Goal: Task Accomplishment & Management: Manage account settings

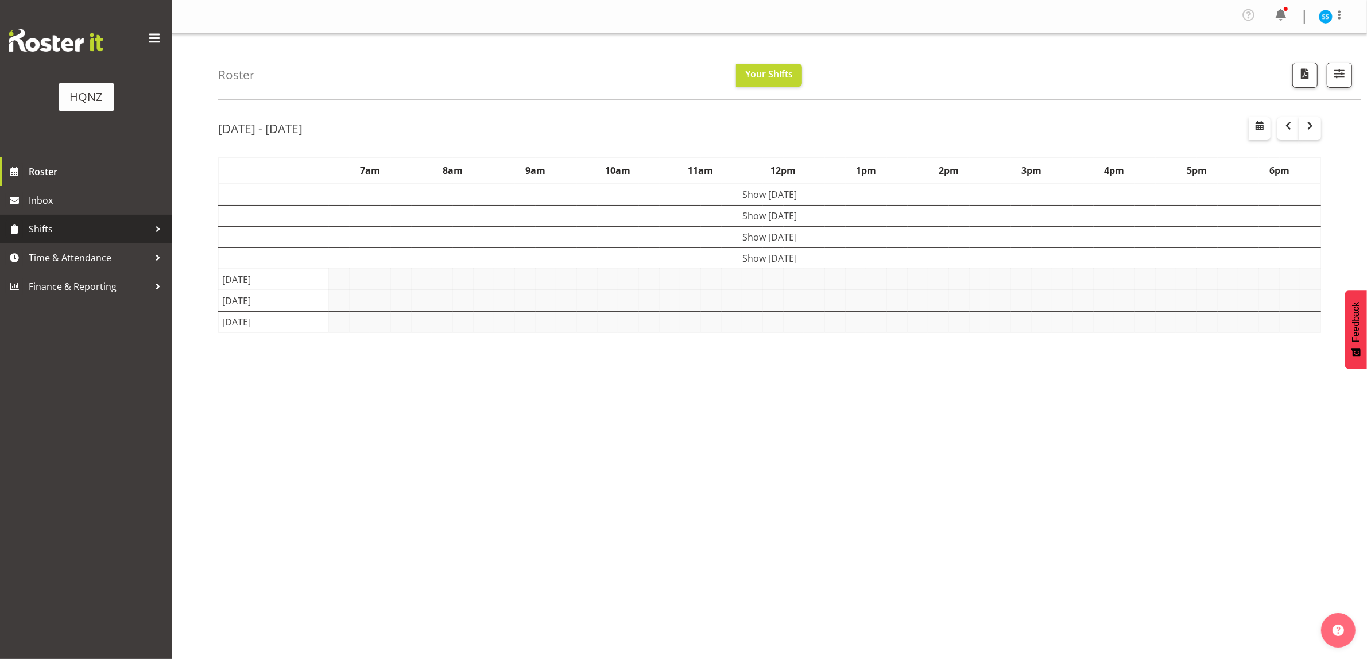
click at [83, 225] on span "Shifts" at bounding box center [89, 229] width 121 height 17
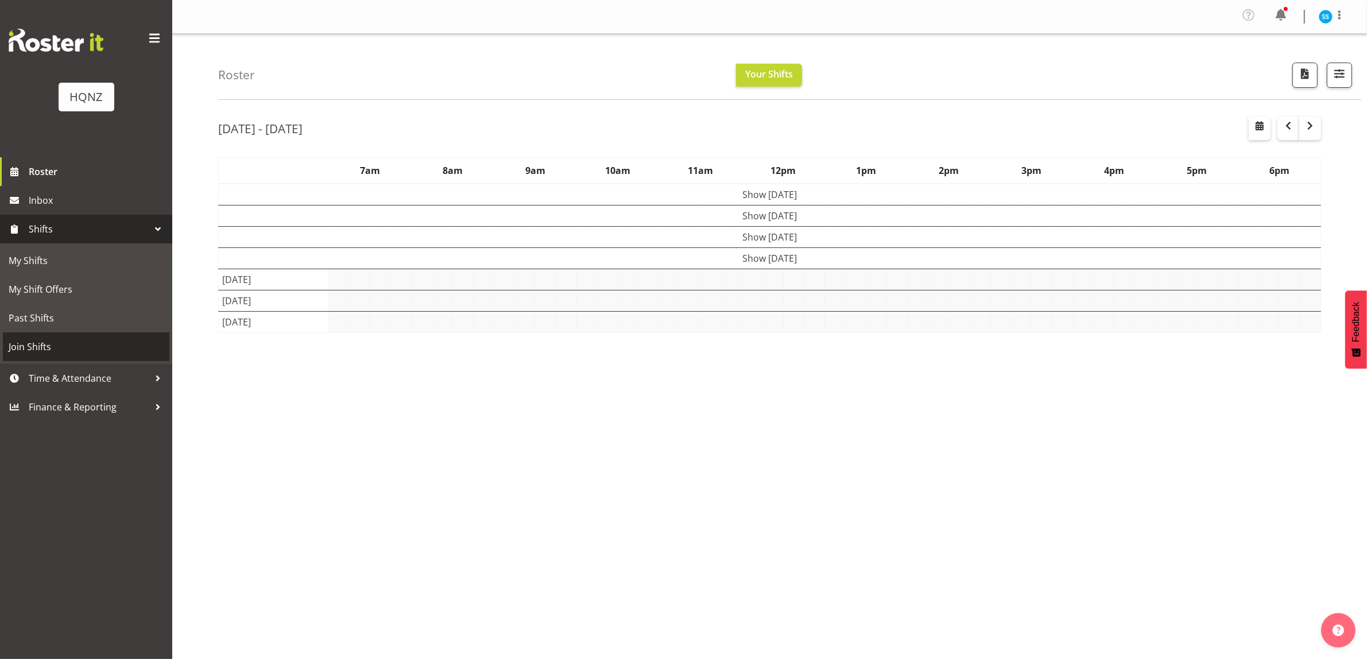
click at [50, 343] on span "Join Shifts" at bounding box center [86, 346] width 155 height 17
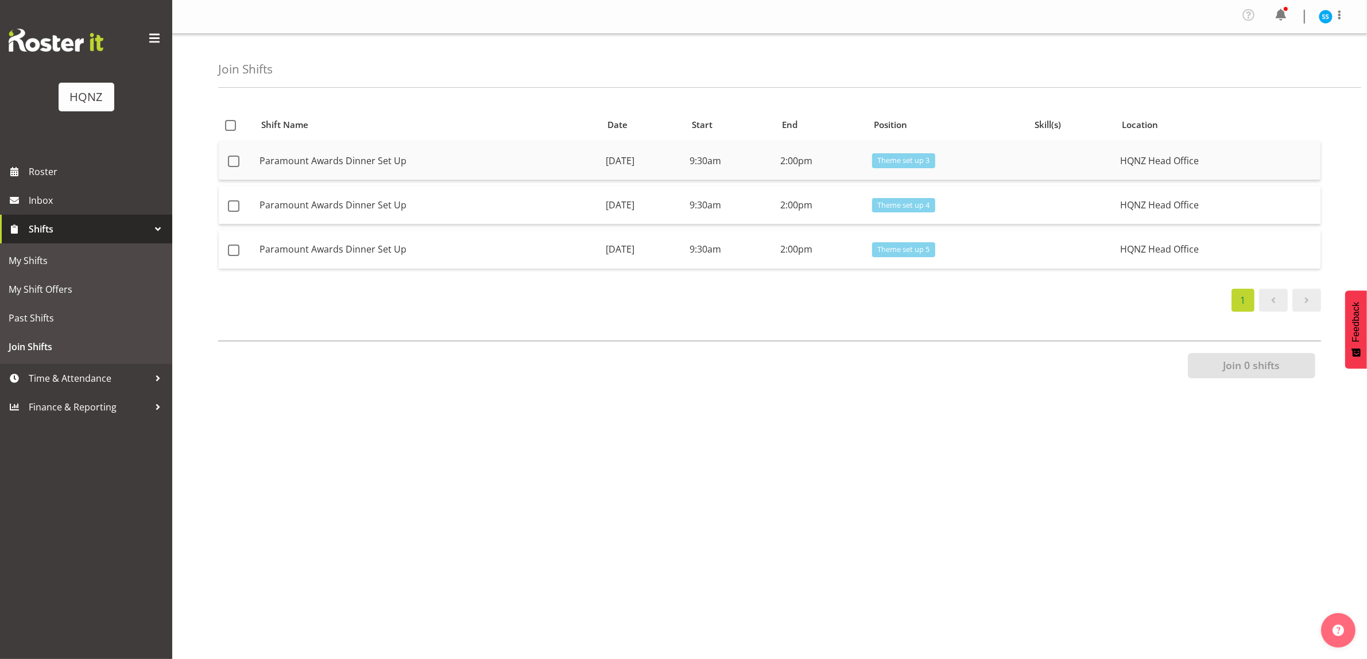
click at [299, 168] on td "Paramount Awards Dinner Set Up" at bounding box center [428, 160] width 346 height 38
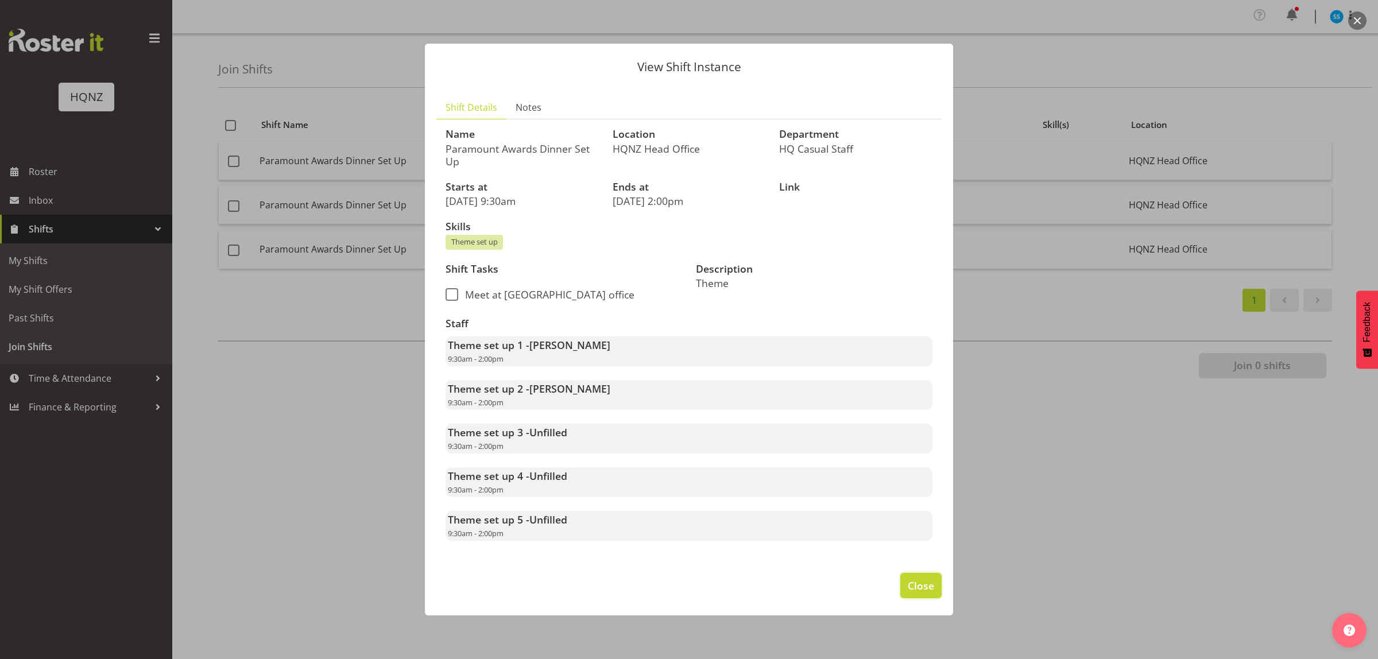
click at [914, 592] on span "Close" at bounding box center [921, 585] width 26 height 15
